Goal: Task Accomplishment & Management: Manage account settings

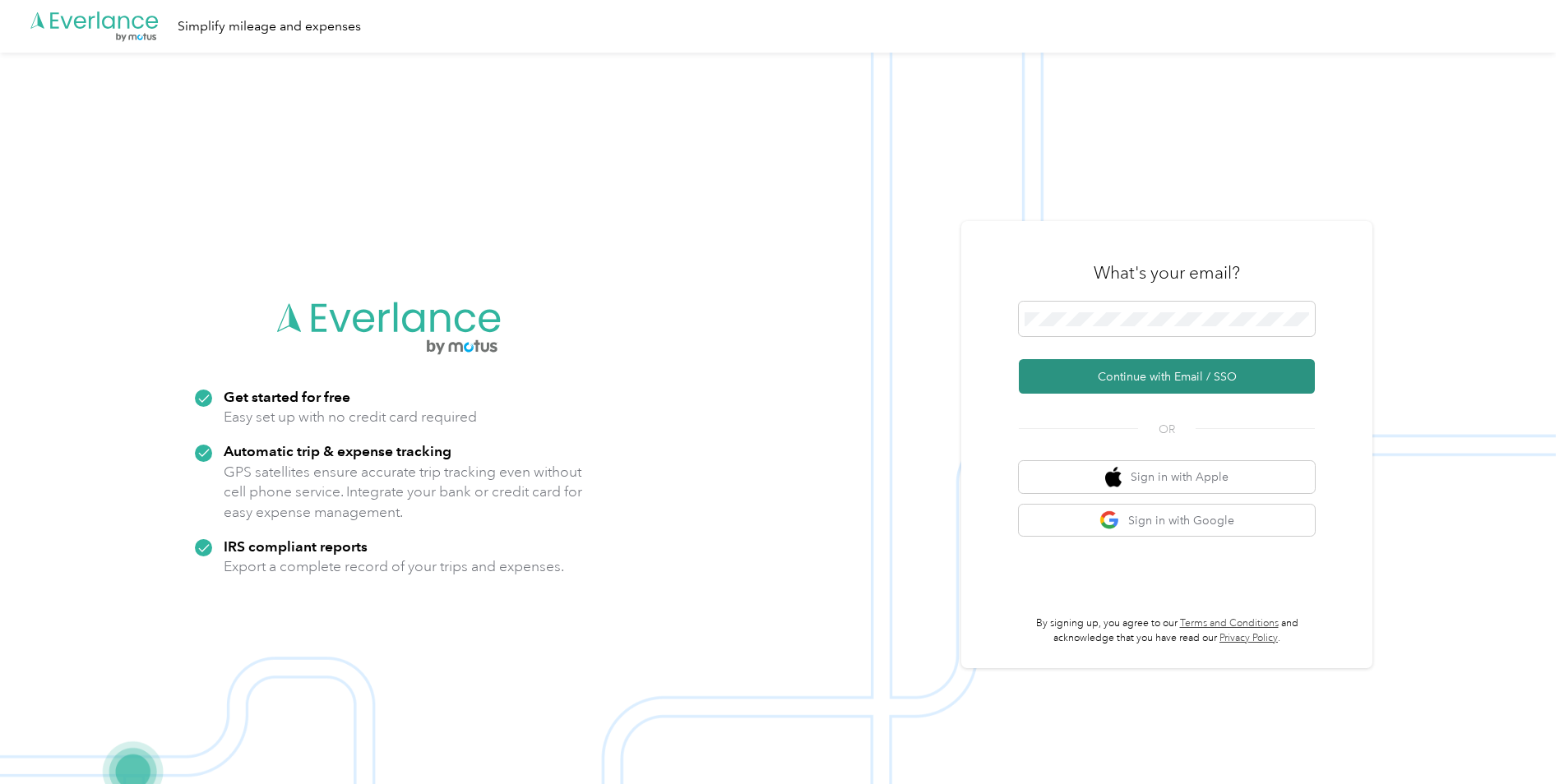
click at [1122, 371] on button "Continue with Email / SSO" at bounding box center [1166, 376] width 296 height 35
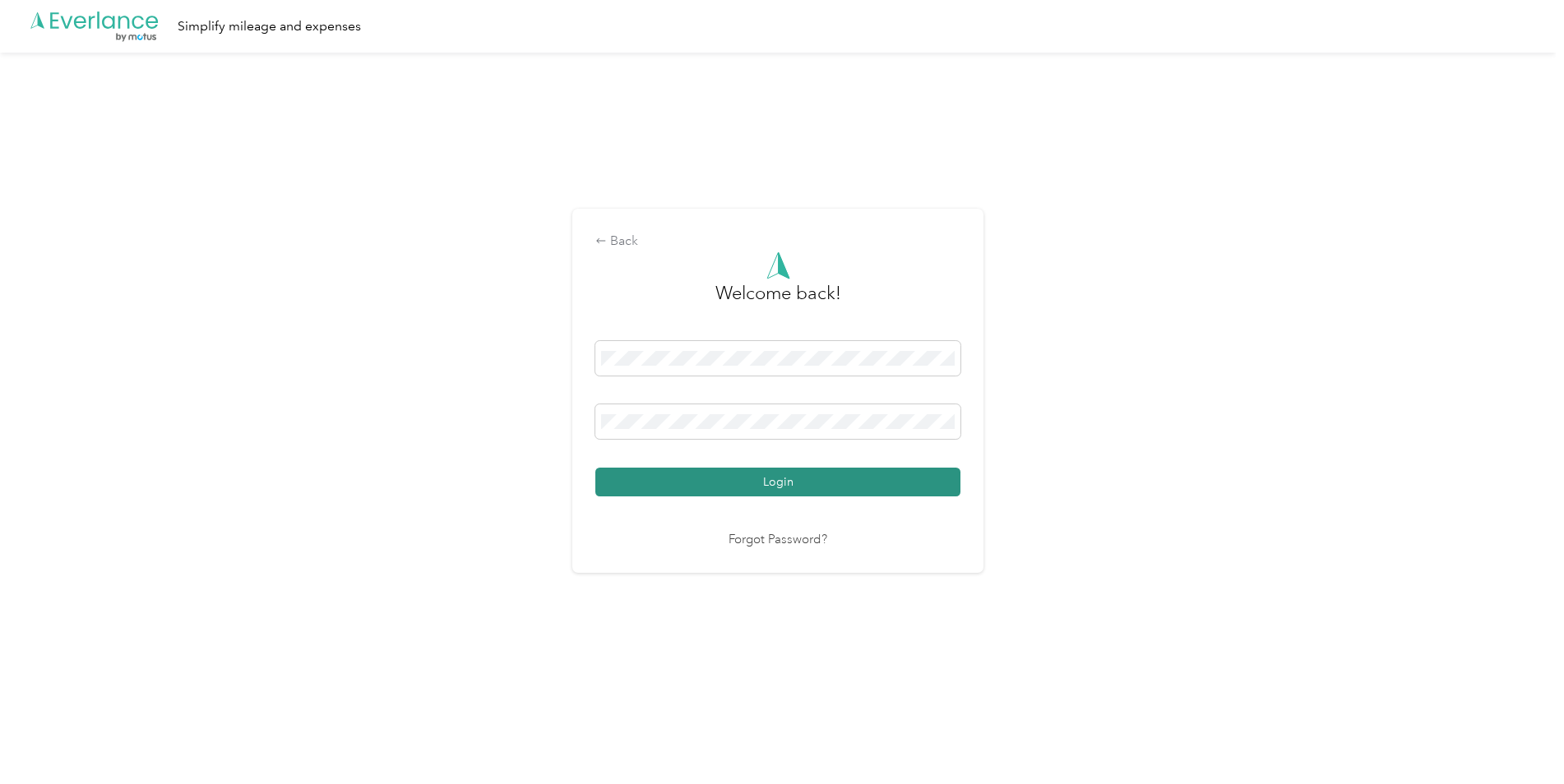
click at [798, 483] on button "Login" at bounding box center [777, 482] width 365 height 29
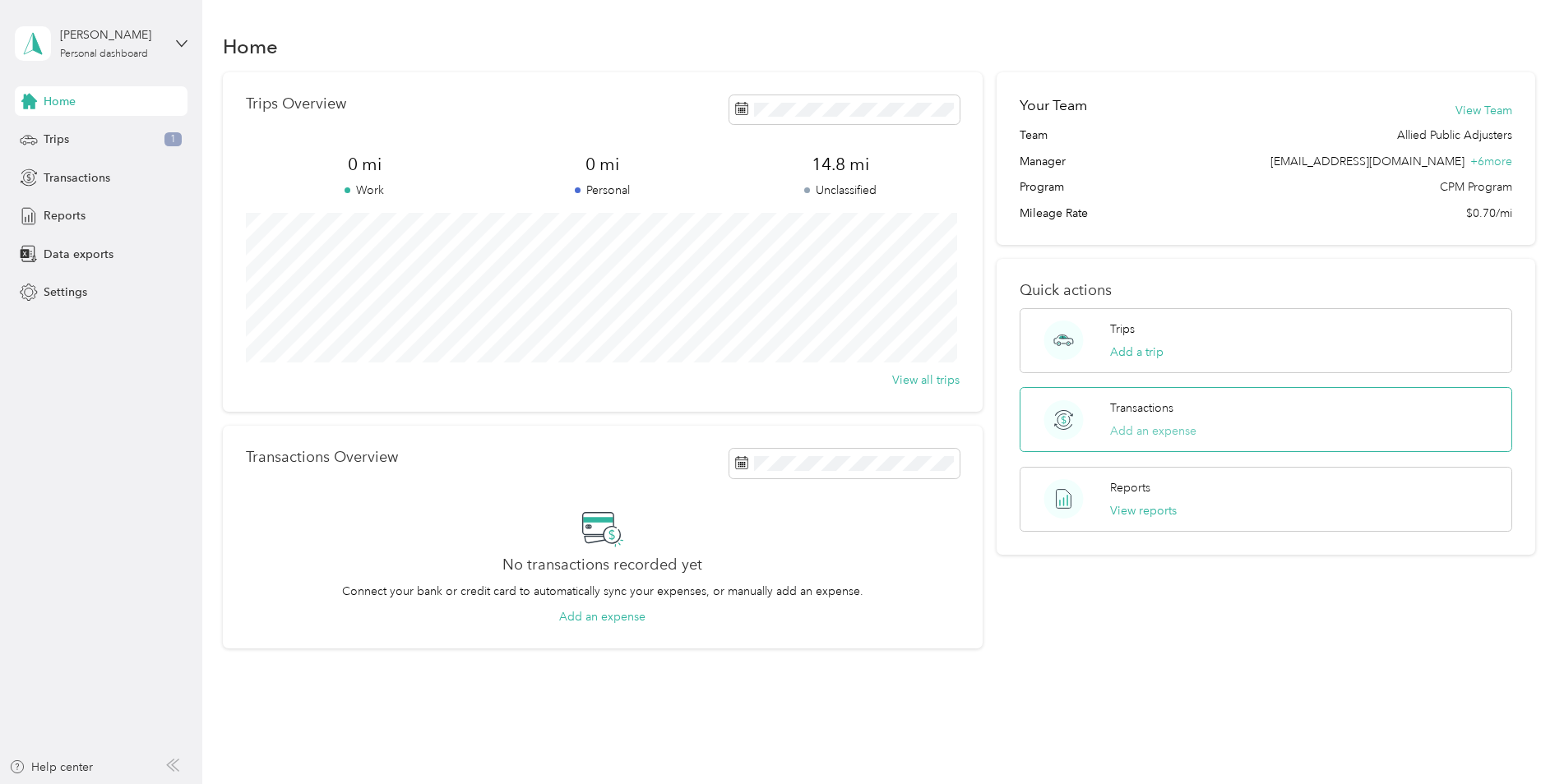
click at [1148, 423] on button "Add an expense" at bounding box center [1153, 431] width 86 height 17
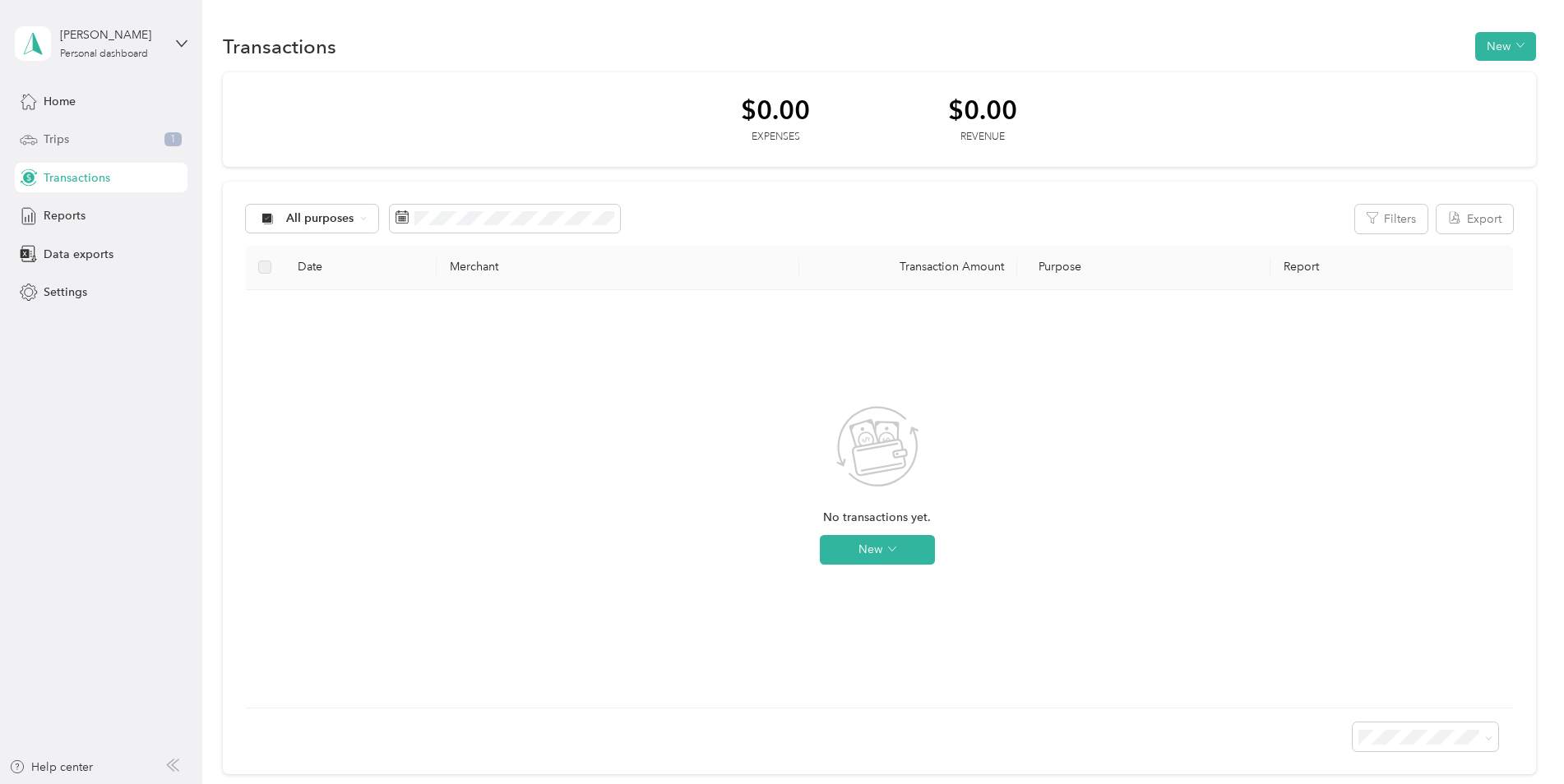
click at [104, 143] on div "Trips 1" at bounding box center [101, 139] width 173 height 30
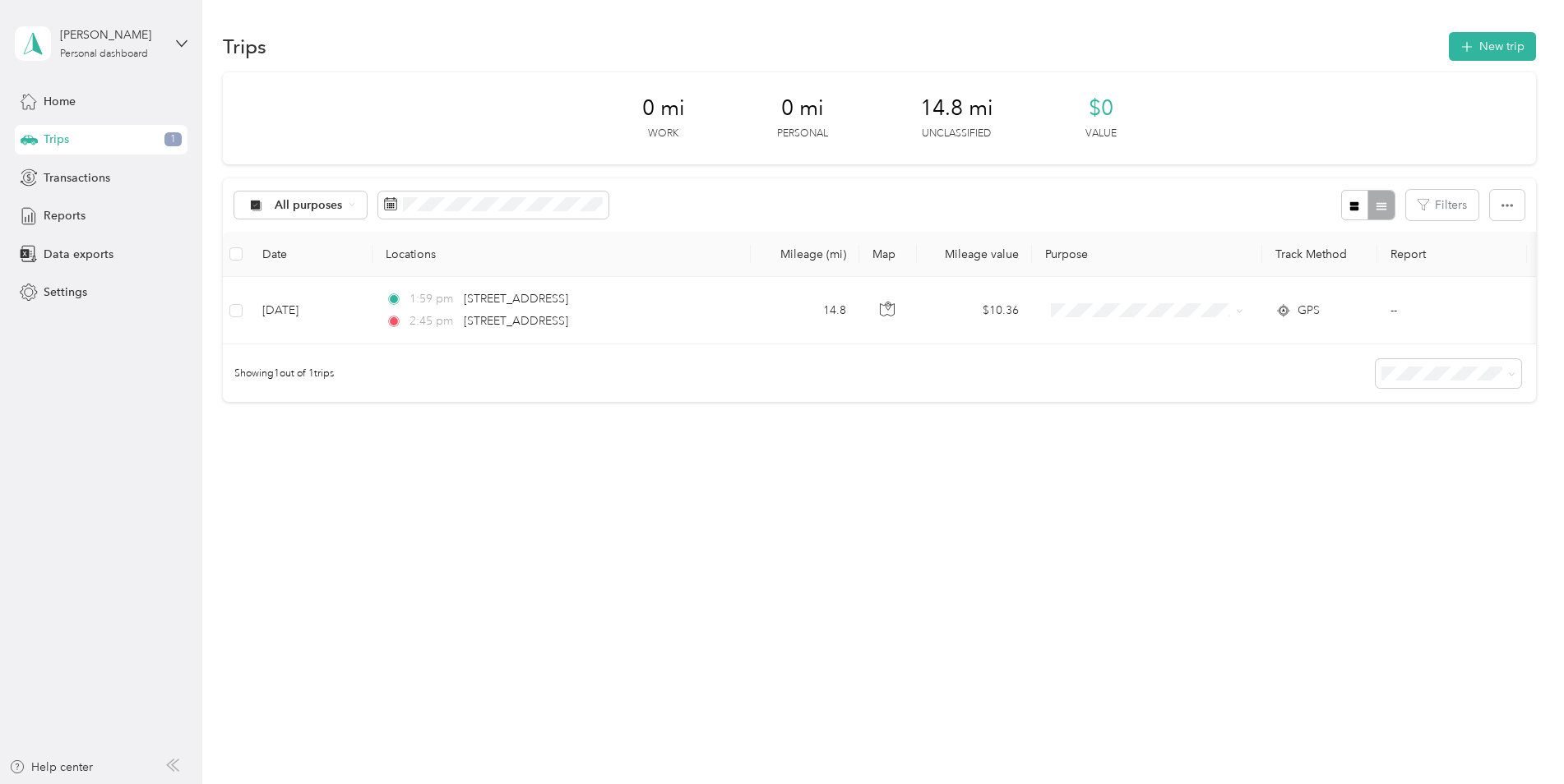
click at [955, 120] on span "14.8 mi" at bounding box center [956, 108] width 73 height 26
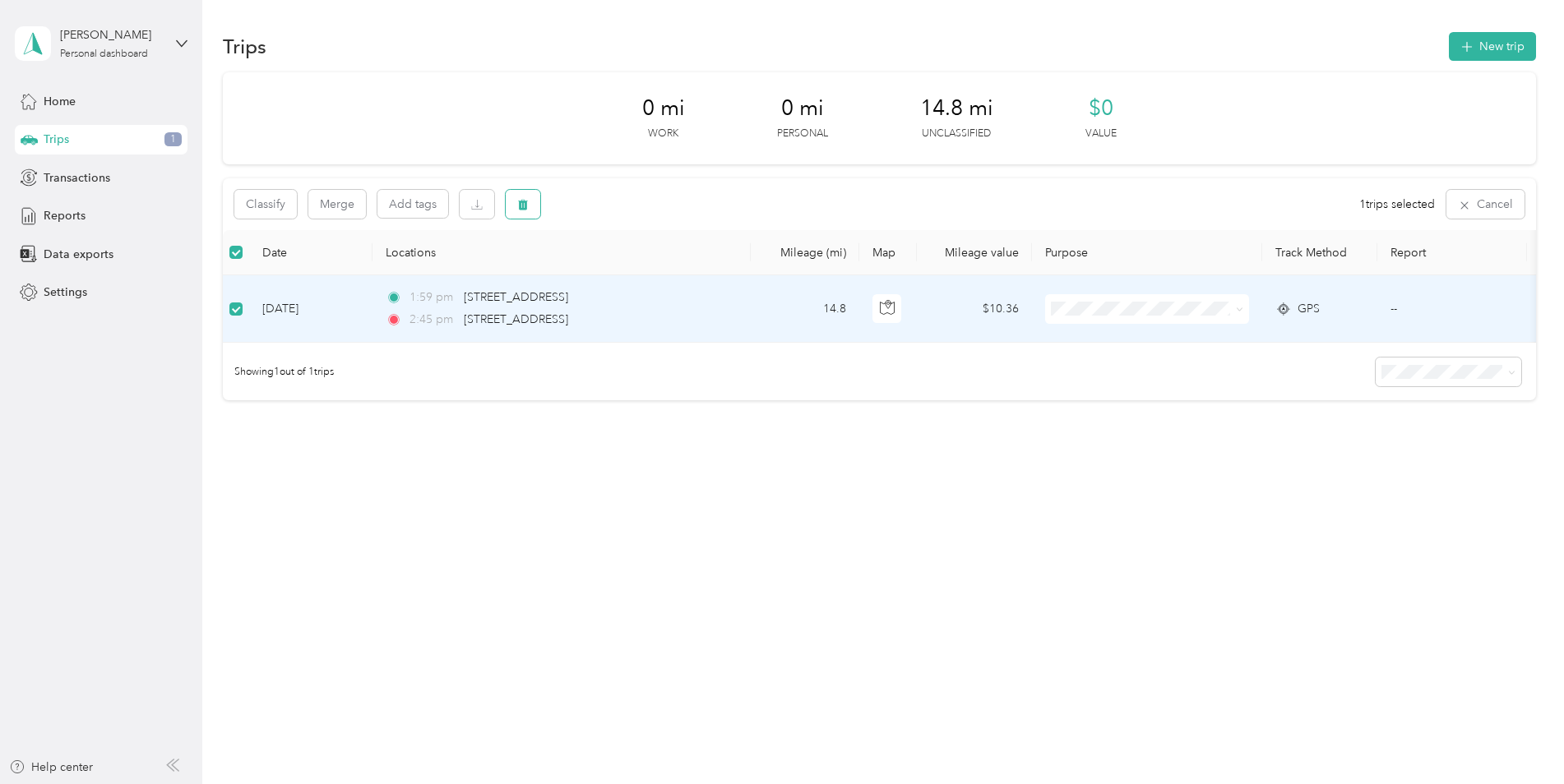
click at [525, 201] on icon "button" at bounding box center [523, 205] width 10 height 11
click at [646, 274] on button "Yes" at bounding box center [645, 272] width 32 height 26
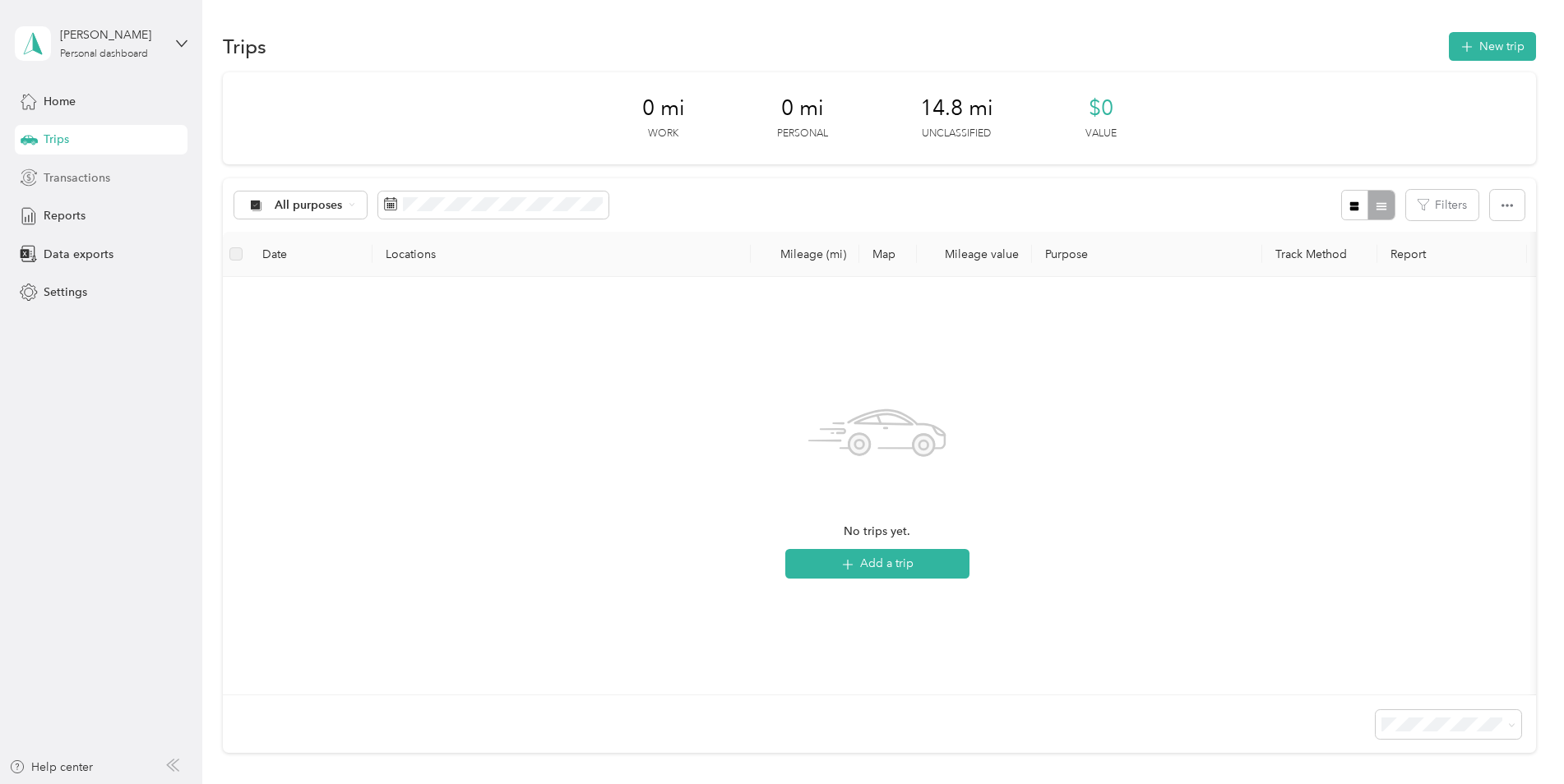
click at [77, 180] on span "Transactions" at bounding box center [76, 178] width 67 height 17
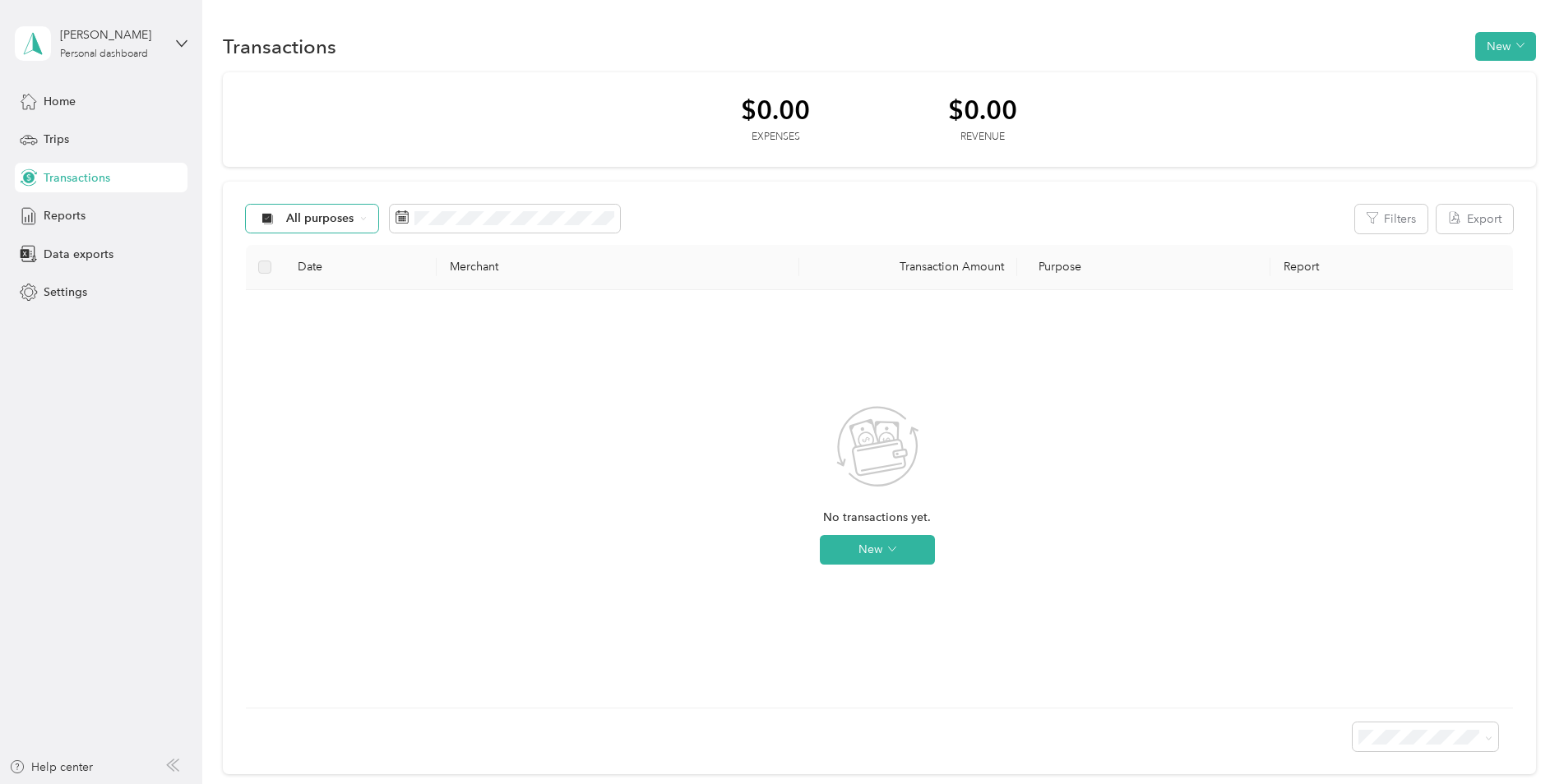
click at [332, 220] on span "All purposes" at bounding box center [320, 219] width 69 height 12
click at [353, 216] on span "All purposes" at bounding box center [320, 219] width 69 height 12
click at [575, 373] on div "No transactions yet. New" at bounding box center [877, 499] width 1237 height 392
click at [865, 548] on button "New" at bounding box center [877, 549] width 115 height 30
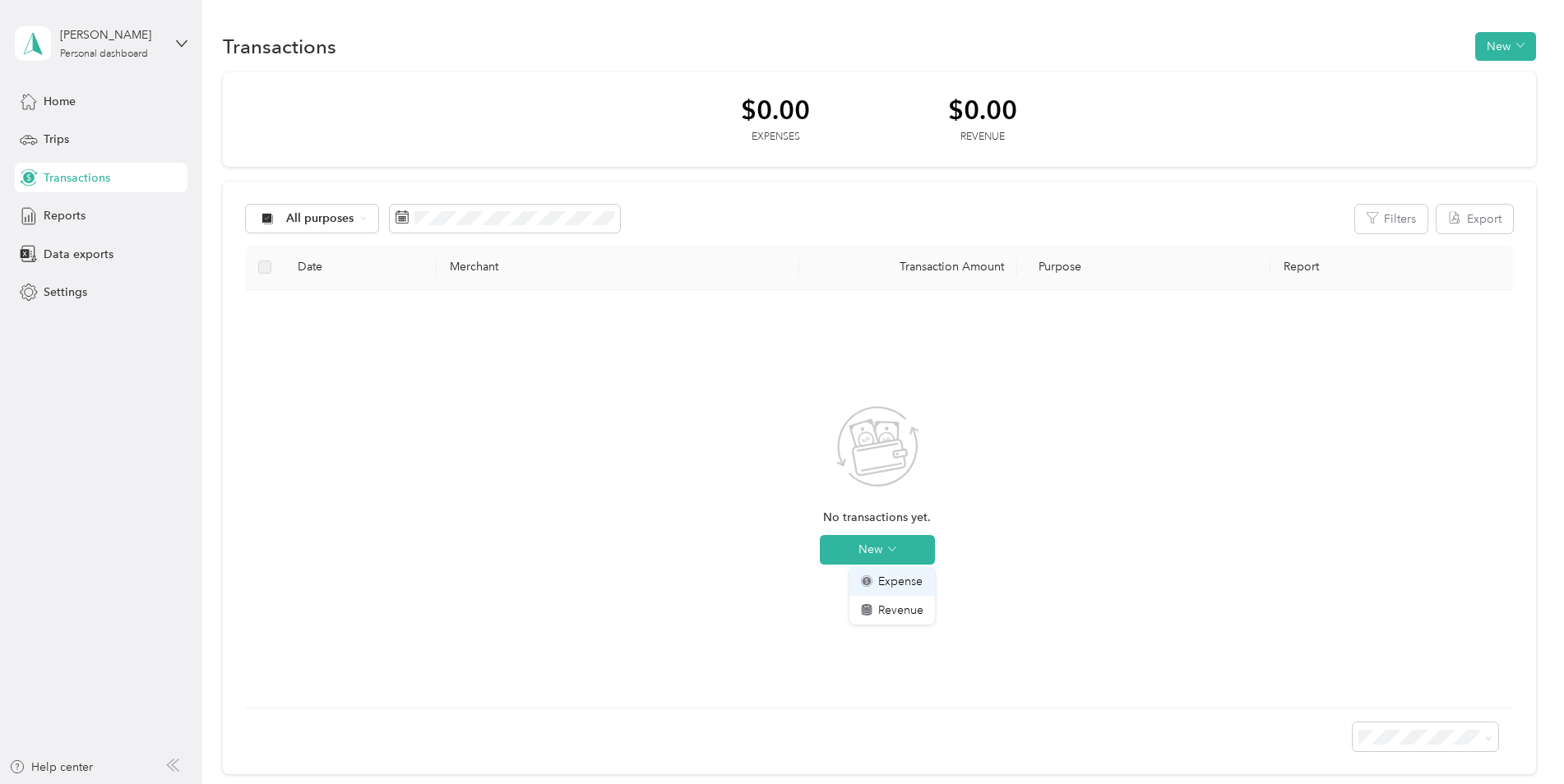
click at [889, 584] on span "Expense" at bounding box center [900, 581] width 44 height 17
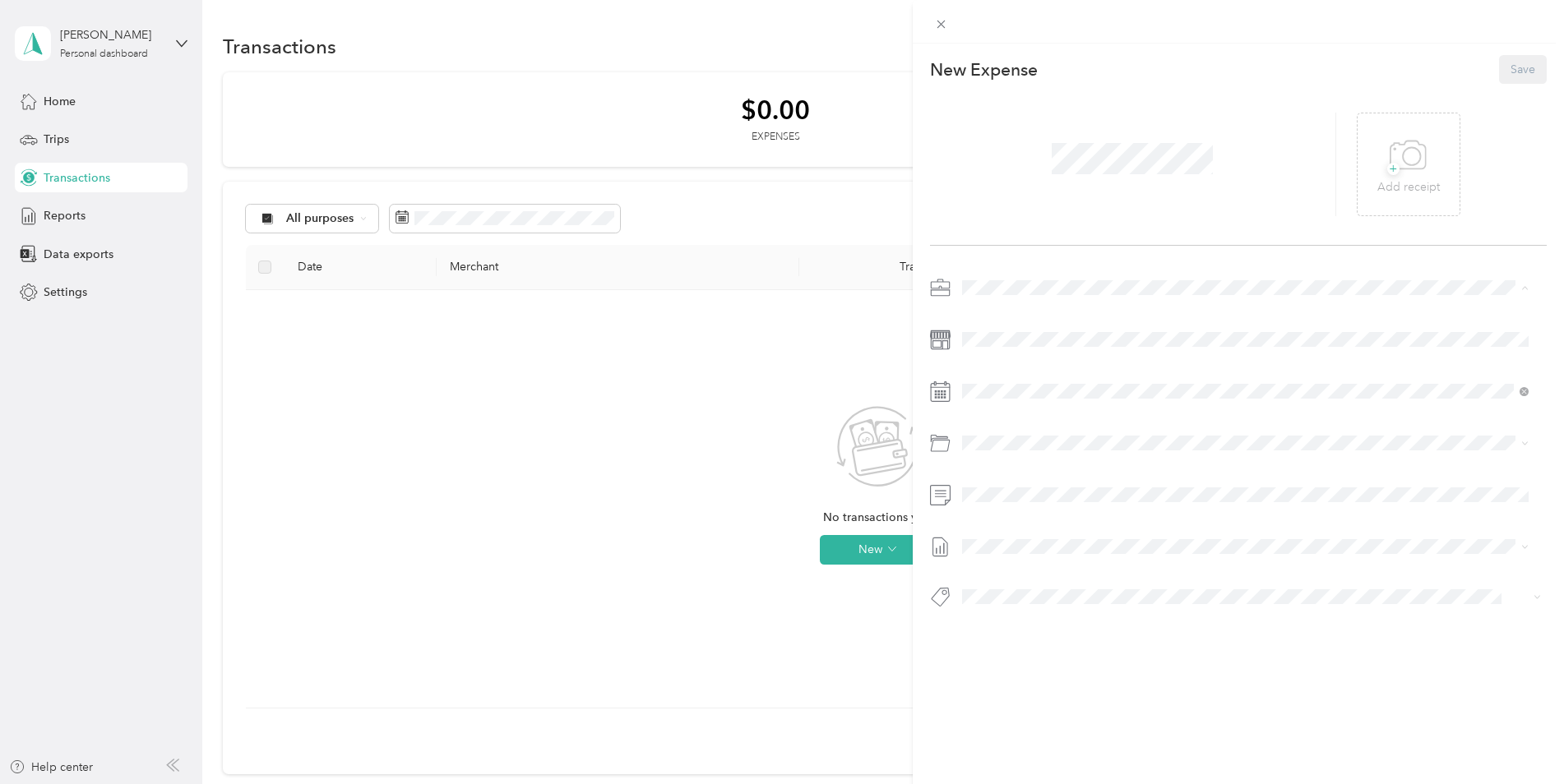
click at [1001, 320] on li "Allied Public Adjusters" at bounding box center [1245, 317] width 579 height 29
click at [1387, 165] on span "+" at bounding box center [1393, 169] width 13 height 13
click at [1133, 569] on div at bounding box center [1238, 447] width 617 height 345
click at [1500, 69] on button "Save" at bounding box center [1522, 70] width 47 height 29
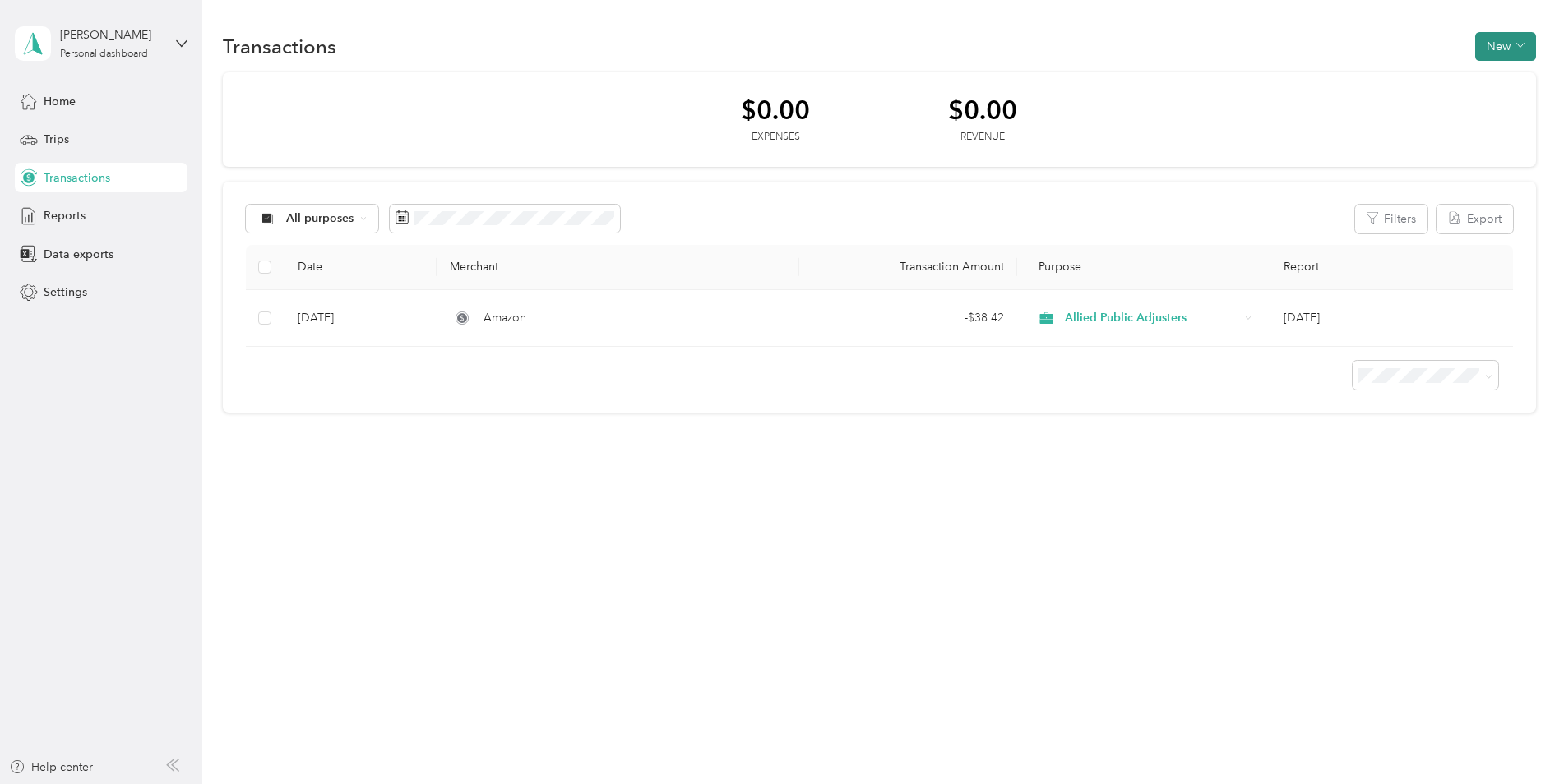
click at [1509, 42] on button "New" at bounding box center [1506, 47] width 61 height 29
click at [1486, 84] on div "Expense" at bounding box center [1501, 77] width 63 height 17
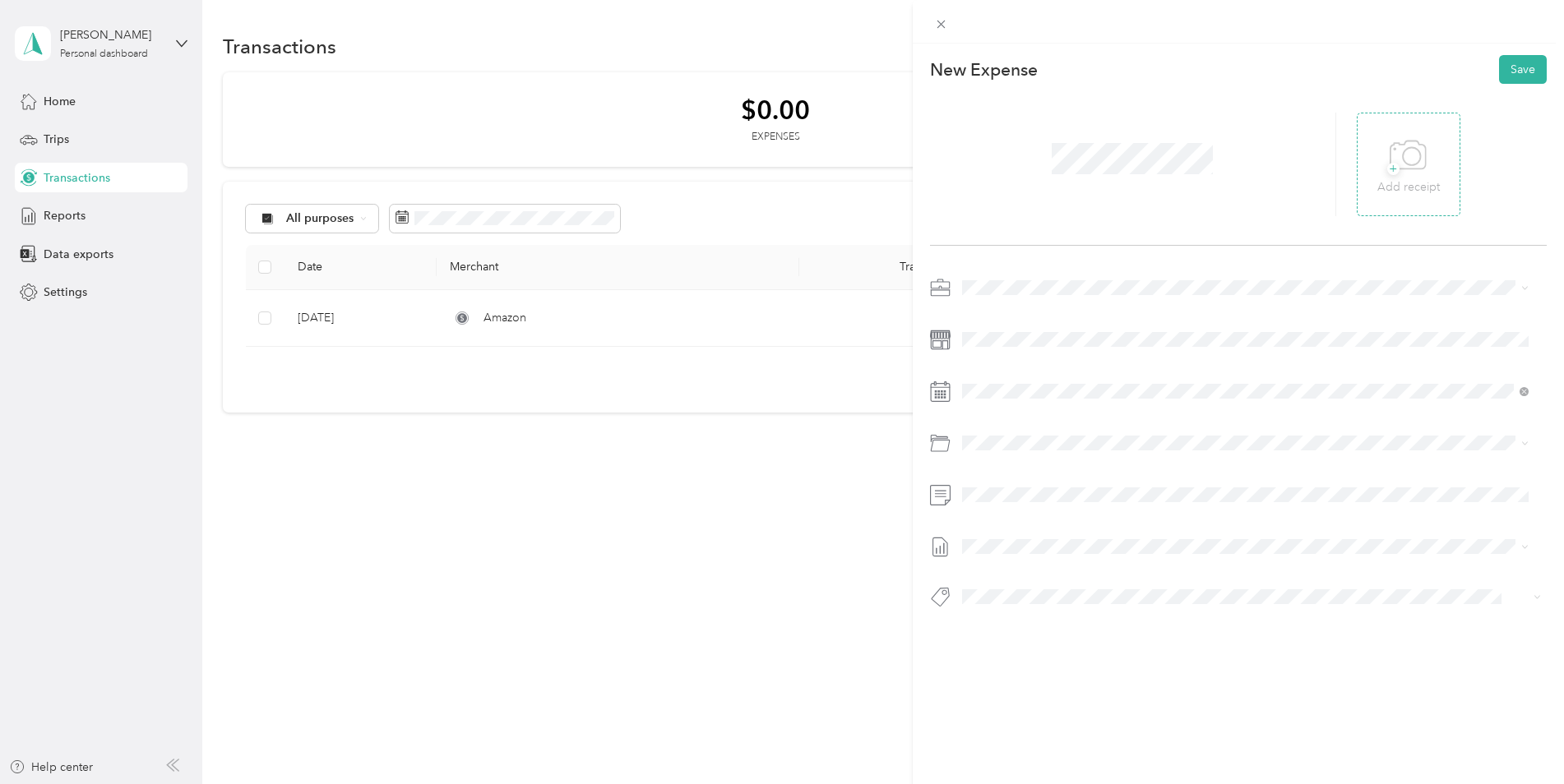
click at [1394, 170] on icon at bounding box center [1408, 155] width 37 height 45
click at [717, 514] on div "This expense cannot be edited because it is either under review, approved, or p…" at bounding box center [782, 392] width 1564 height 784
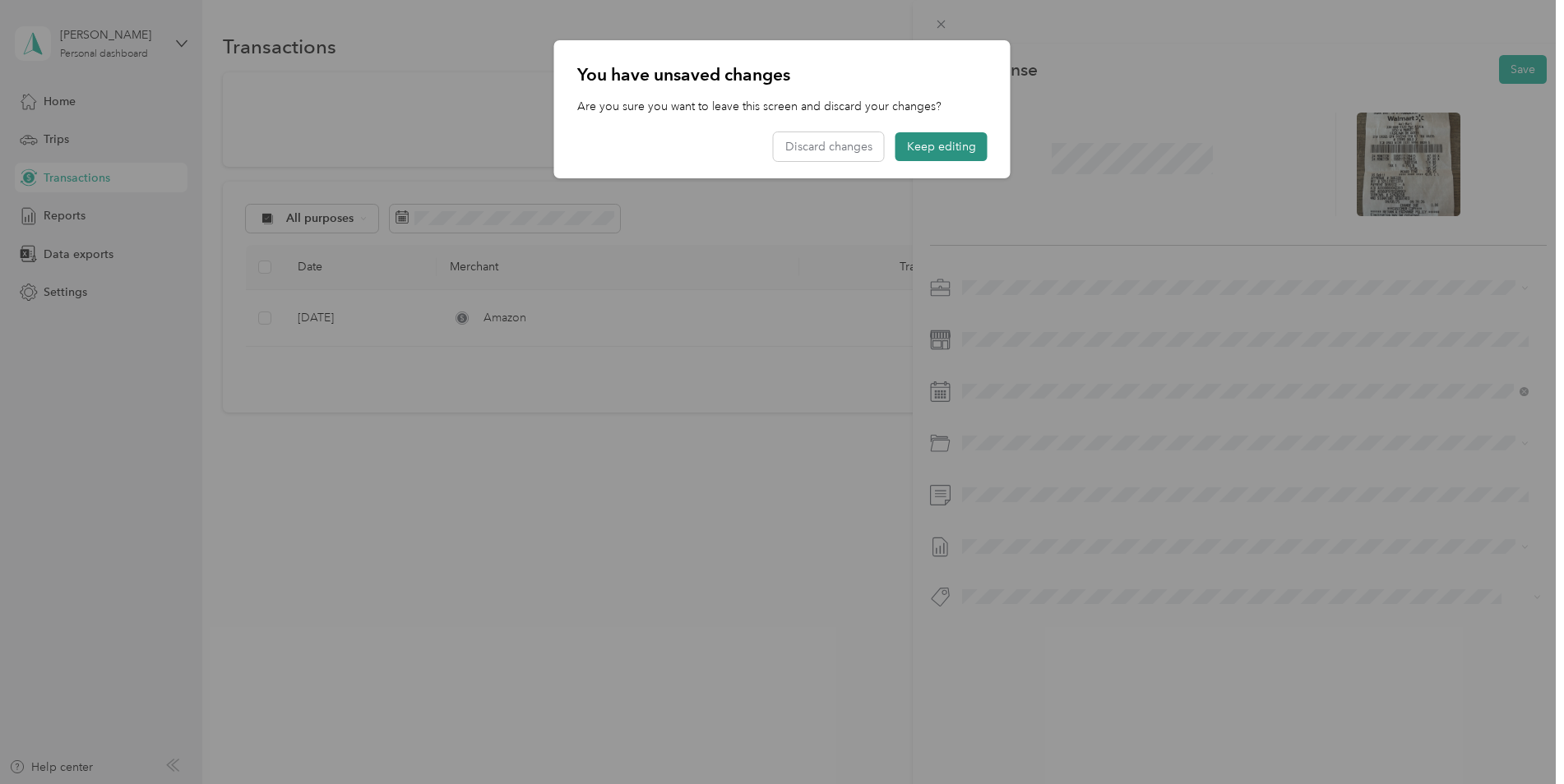
click at [930, 149] on button "Keep editing" at bounding box center [941, 147] width 92 height 29
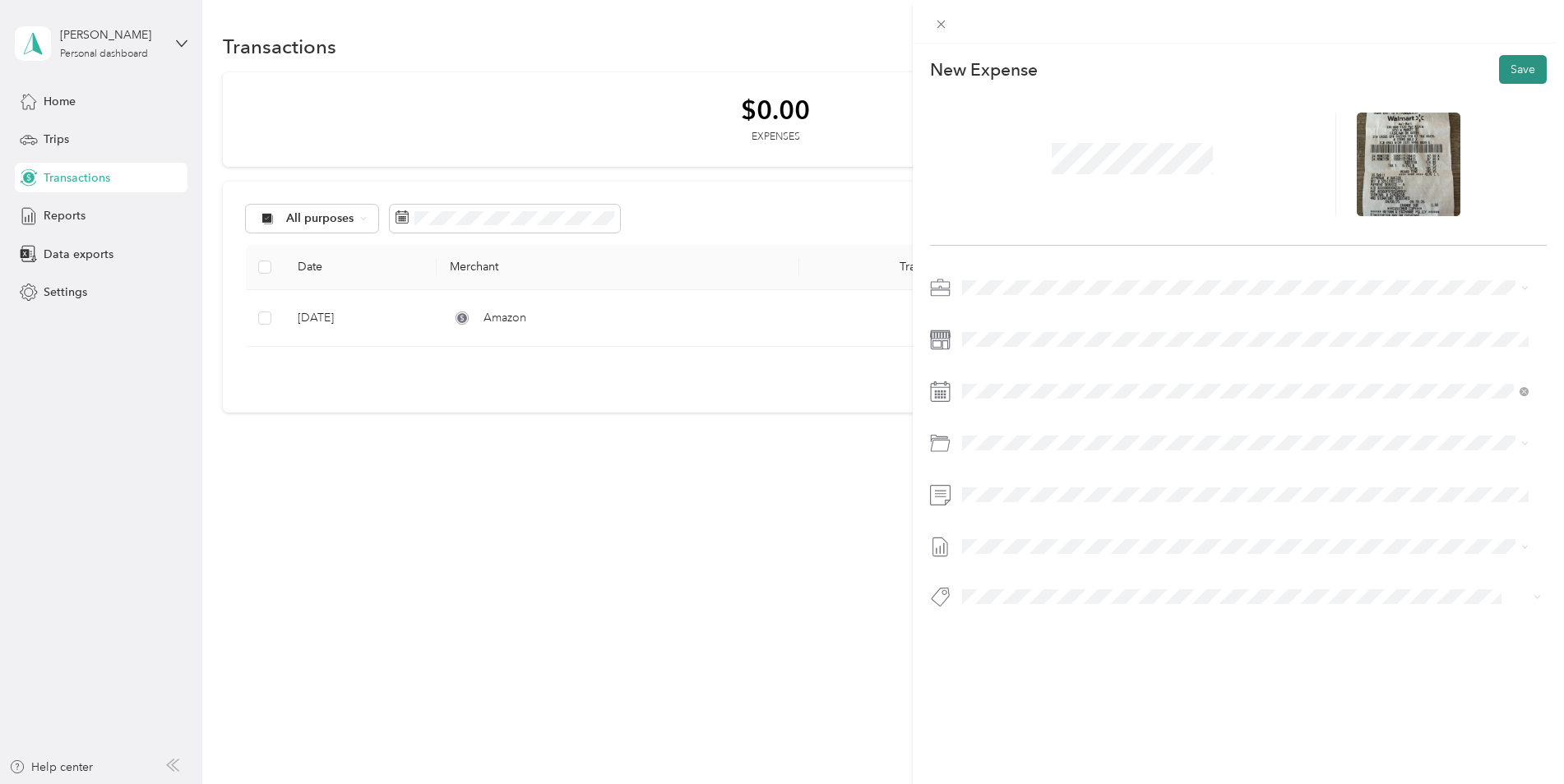
click at [1502, 70] on button "Save" at bounding box center [1522, 70] width 47 height 29
